Goal: Check status: Check status

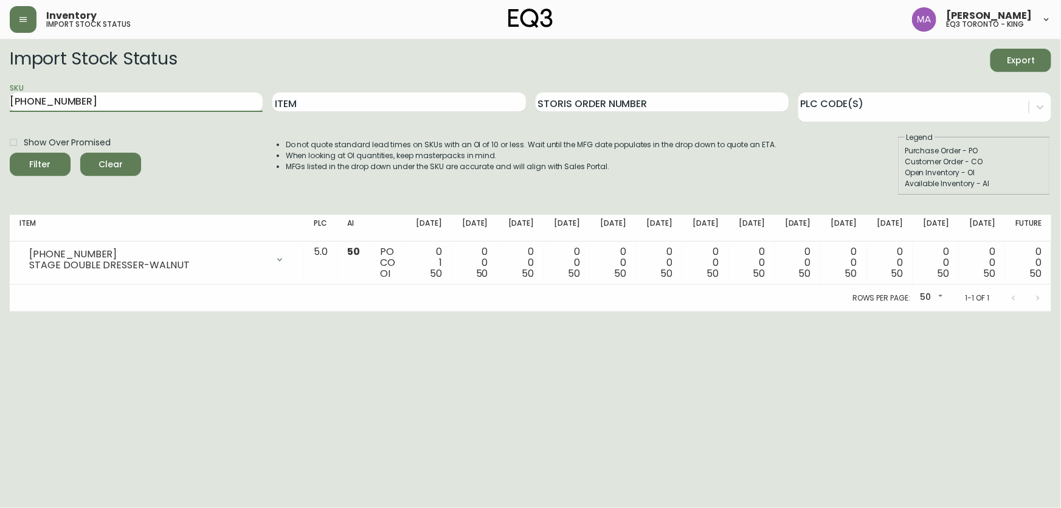
click at [0, 113] on main "Import Stock Status Export SKU [PHONE_NUMBER] Item Storis Order Number PLC Code…" at bounding box center [530, 175] width 1061 height 272
click at [310, 103] on input "Item" at bounding box center [398, 101] width 253 height 19
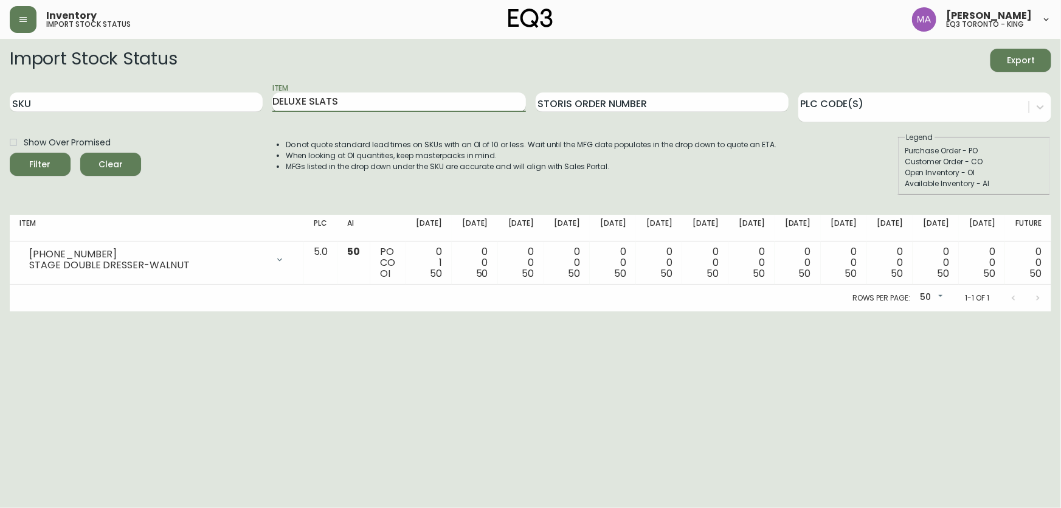
type input "DELUXE SLATS"
click at [10, 153] on button "Filter" at bounding box center [40, 164] width 61 height 23
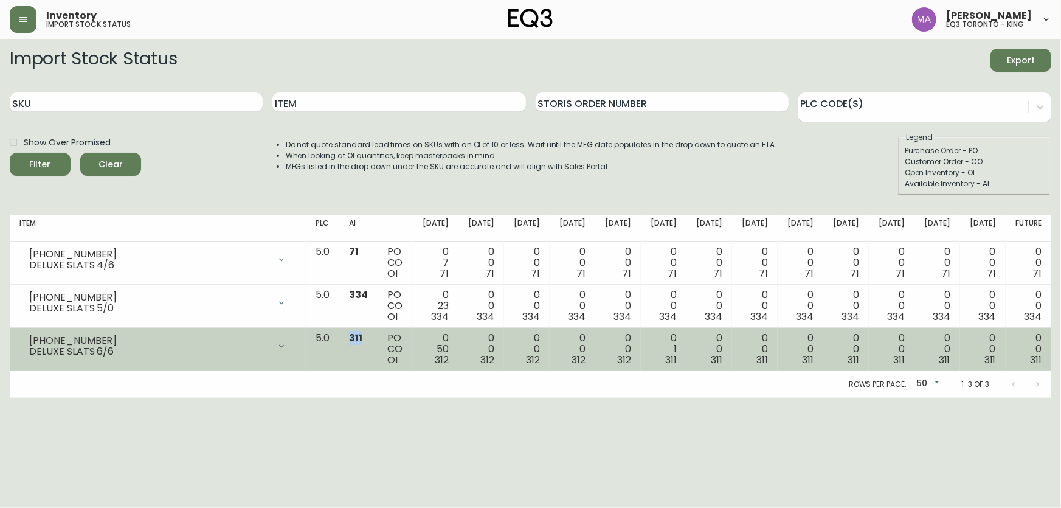
drag, startPoint x: 375, startPoint y: 336, endPoint x: 392, endPoint y: 334, distance: 17.7
click at [378, 334] on td "311" at bounding box center [358, 349] width 38 height 43
click at [448, 362] on div "0 50 312" at bounding box center [436, 349] width 26 height 33
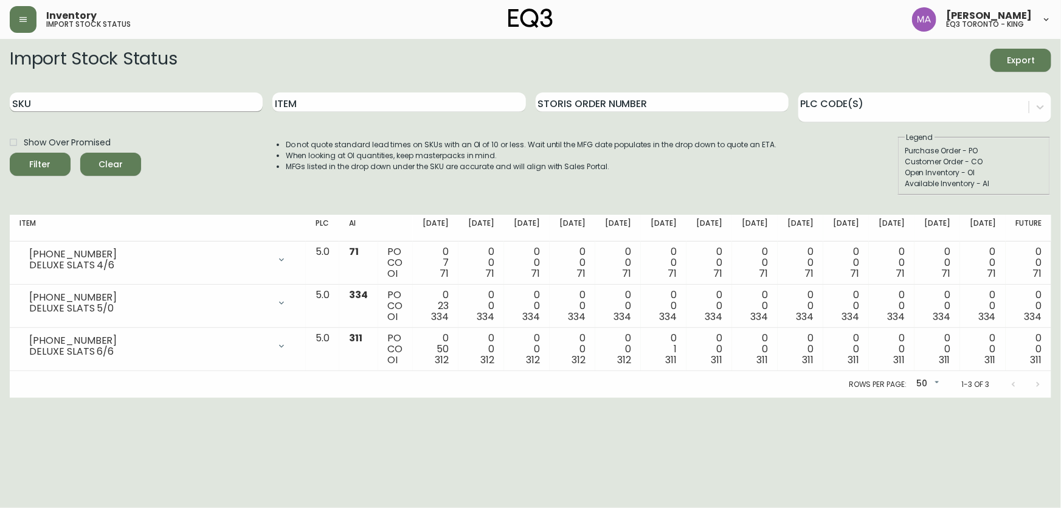
click at [94, 97] on input "SKU" at bounding box center [136, 101] width 253 height 19
paste input "3020-411-4-A"
type input "3020-411-4-A"
click at [10, 153] on button "Filter" at bounding box center [40, 164] width 61 height 23
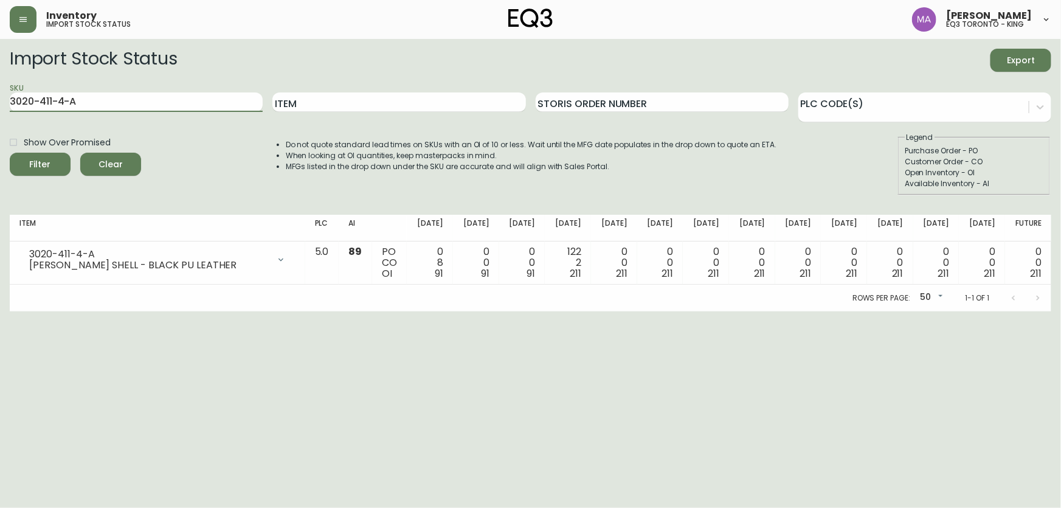
drag, startPoint x: 83, startPoint y: 104, endPoint x: 0, endPoint y: 119, distance: 84.1
click at [0, 119] on main "Import Stock Status Export SKU 3020-411-4-A Item Storis Order Number PLC Code(s…" at bounding box center [530, 175] width 1061 height 272
paste input "3020-401-4-B"
type input "3020-401-4-B"
click at [10, 153] on button "Filter" at bounding box center [40, 164] width 61 height 23
